Goal: Find specific page/section: Find specific page/section

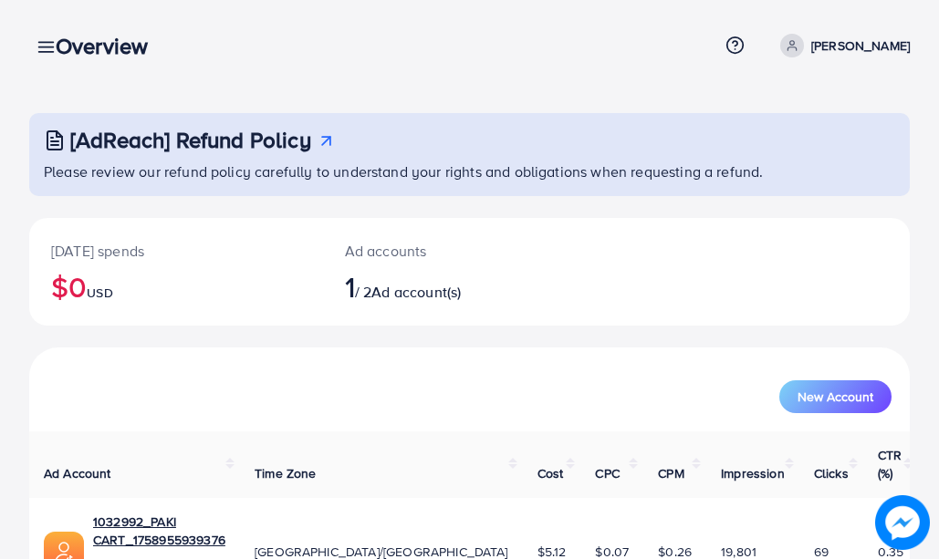
click at [42, 52] on div "Overview" at bounding box center [109, 46] width 136 height 26
click at [39, 47] on line at bounding box center [46, 47] width 15 height 0
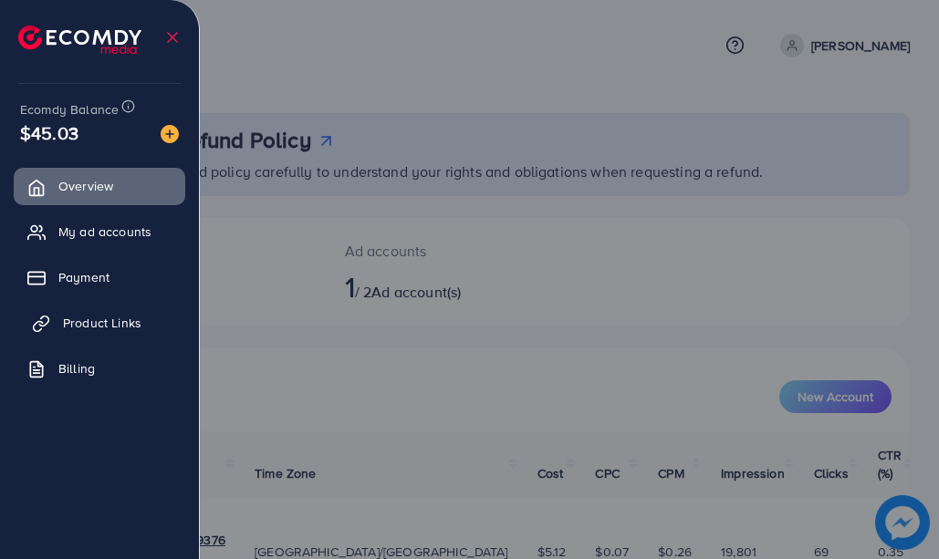
click at [75, 307] on link "Product Links" at bounding box center [100, 323] width 172 height 37
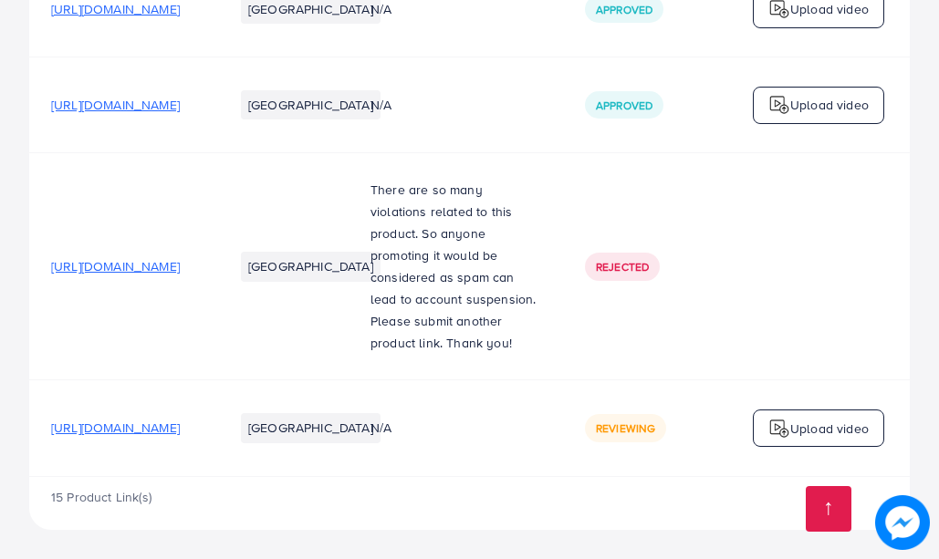
scroll to position [3955, 0]
drag, startPoint x: 676, startPoint y: 423, endPoint x: 467, endPoint y: 415, distance: 209.1
click at [467, 415] on tr "[URL][DOMAIN_NAME] Pakistan N/A Reviewing [URL][DOMAIN_NAME] Reviewing Upload v…" at bounding box center [656, 429] width 1254 height 96
drag, startPoint x: 542, startPoint y: 478, endPoint x: 710, endPoint y: 479, distance: 167.9
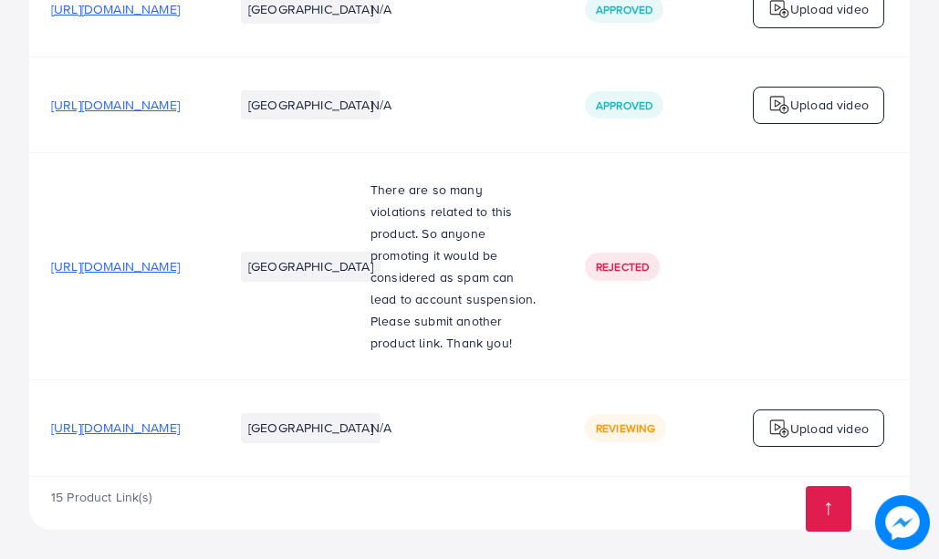
click at [779, 488] on div "15 Product Link(s)" at bounding box center [469, 503] width 881 height 53
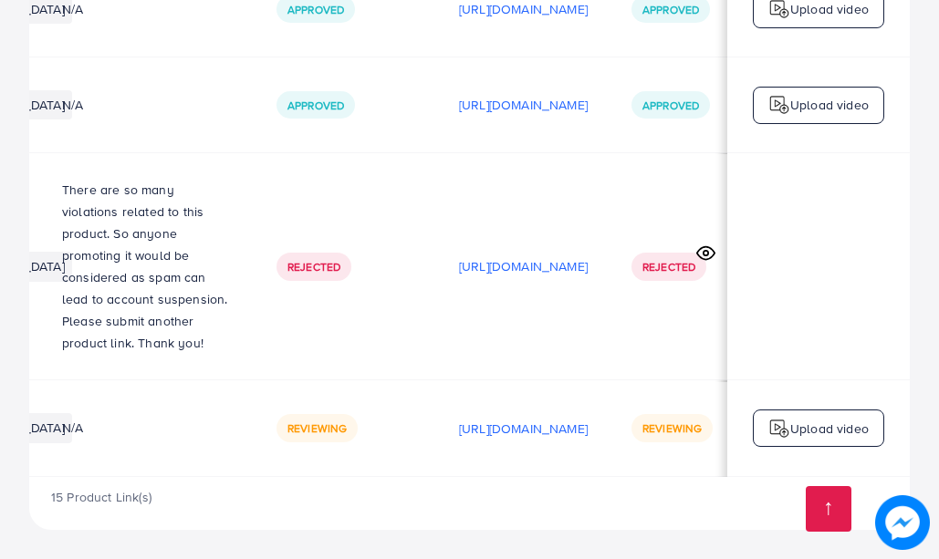
scroll to position [0, 565]
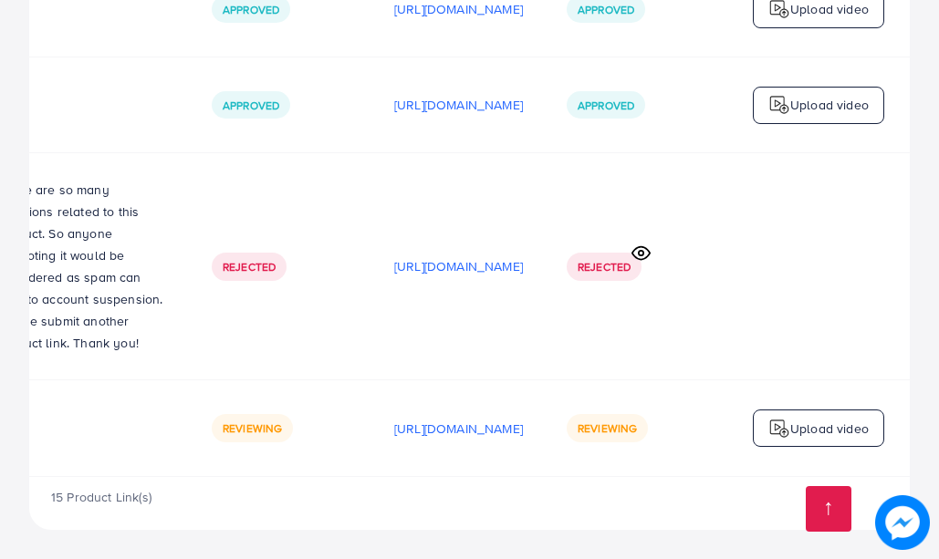
click at [635, 244] on icon at bounding box center [641, 253] width 19 height 19
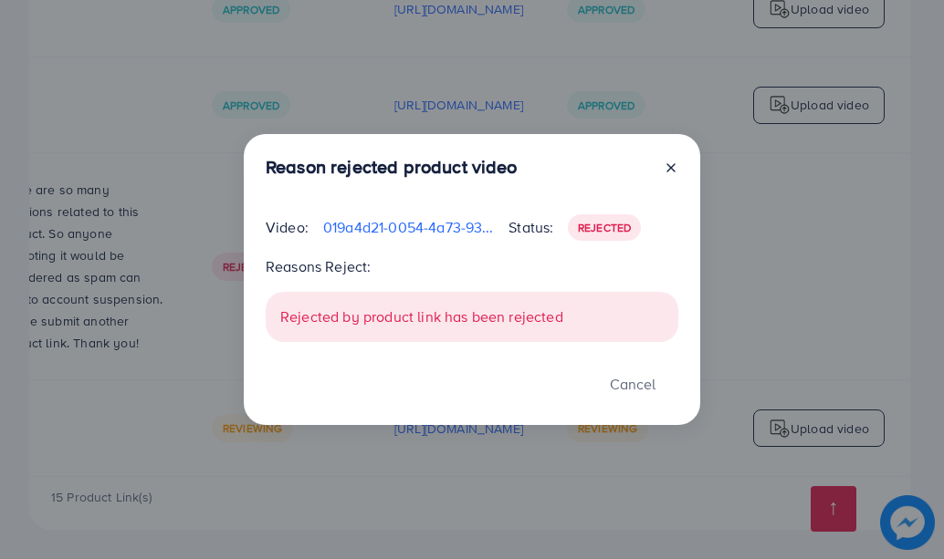
click at [665, 169] on icon at bounding box center [671, 168] width 15 height 15
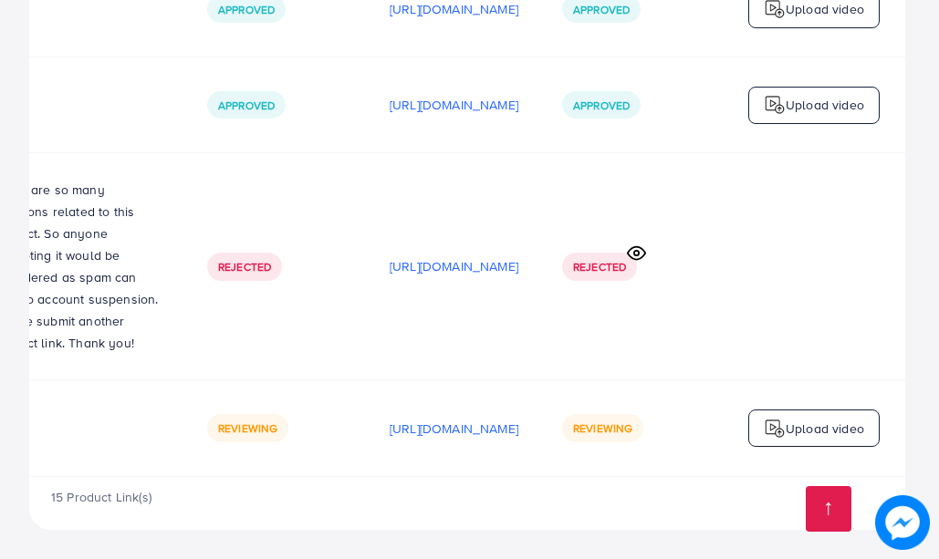
scroll to position [0, 560]
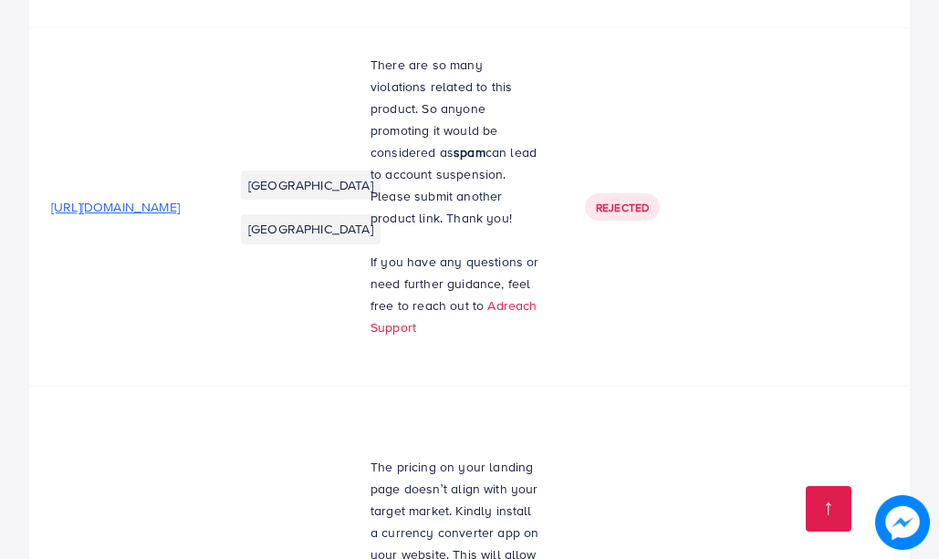
scroll to position [1673, 0]
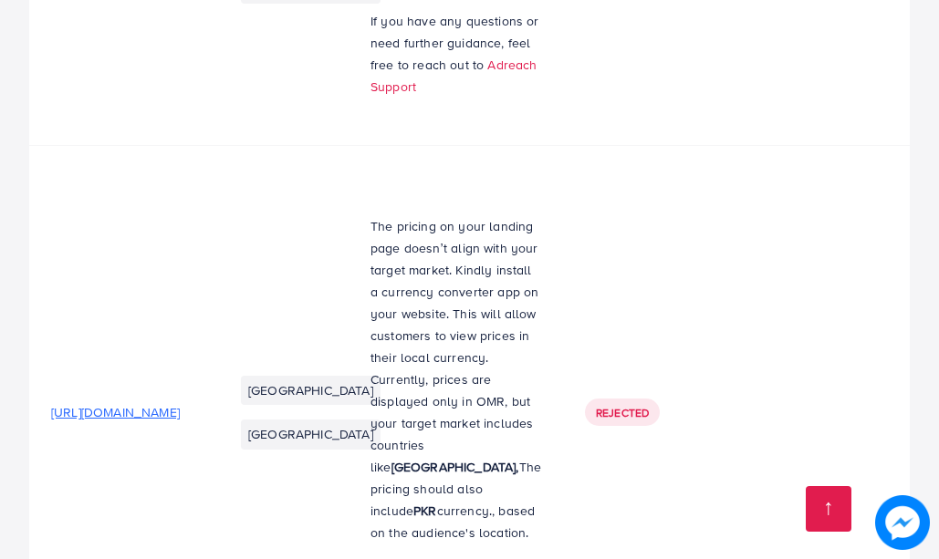
drag, startPoint x: 377, startPoint y: 183, endPoint x: 423, endPoint y: 194, distance: 47.8
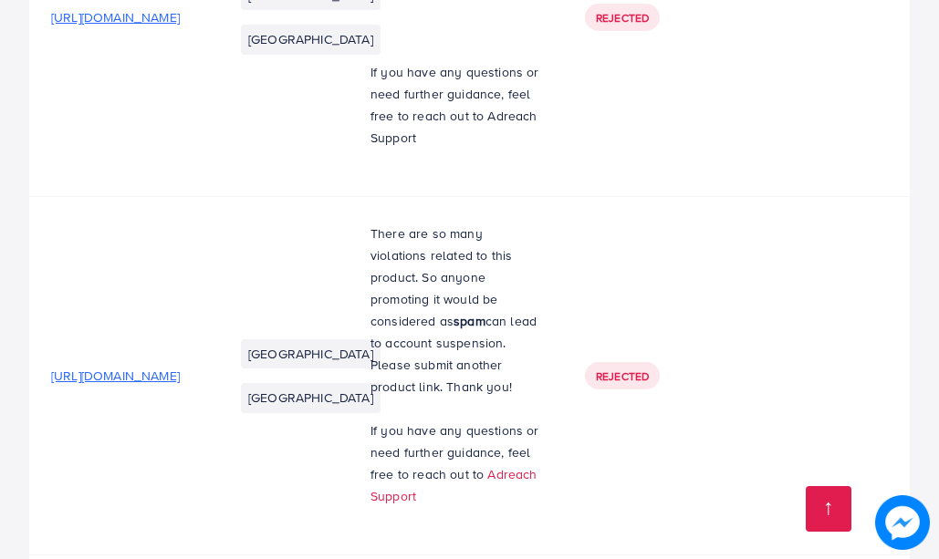
scroll to position [1308, 0]
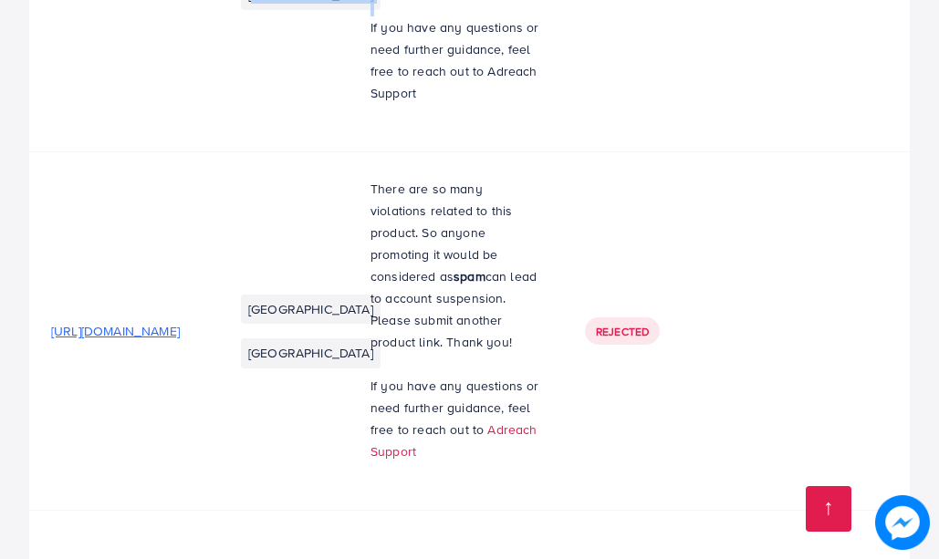
drag, startPoint x: 383, startPoint y: 146, endPoint x: 474, endPoint y: 154, distance: 90.7
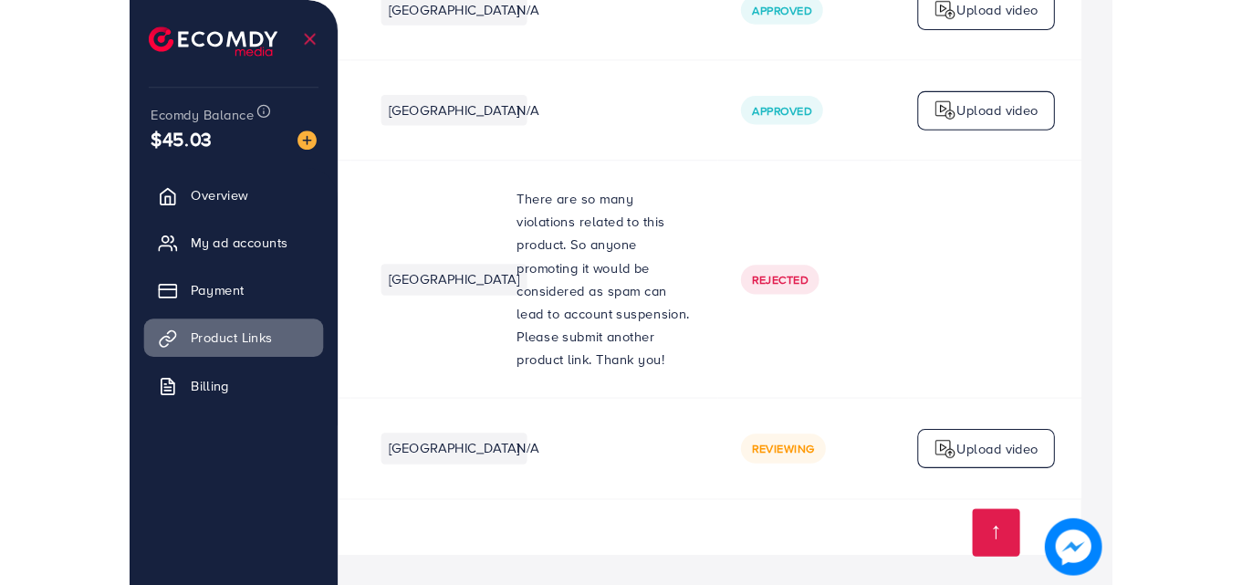
scroll to position [3929, 0]
